Goal: Task Accomplishment & Management: Manage account settings

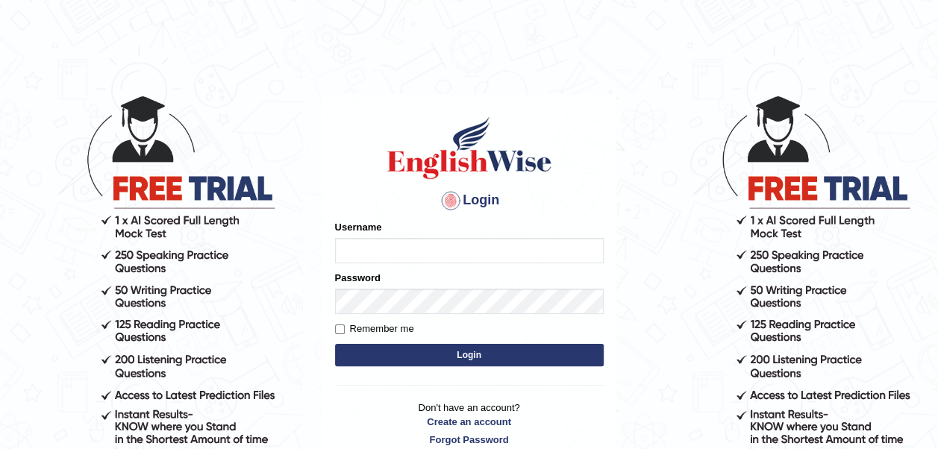
scroll to position [64, 0]
